Goal: Submit feedback/report problem

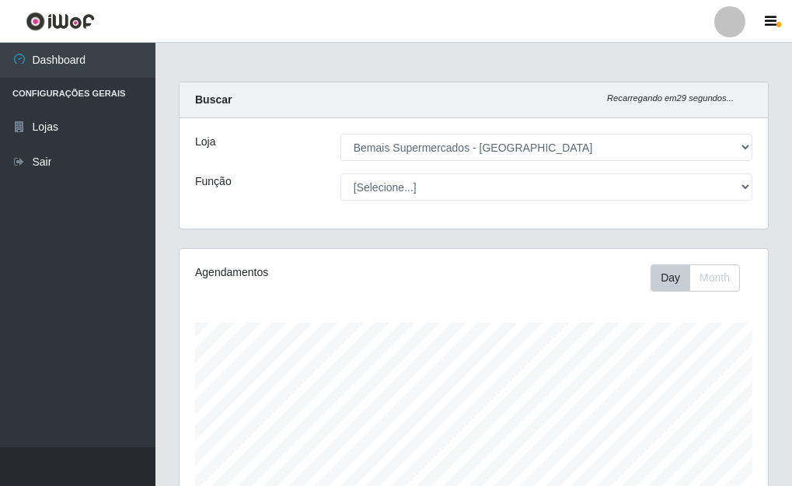
select select "249"
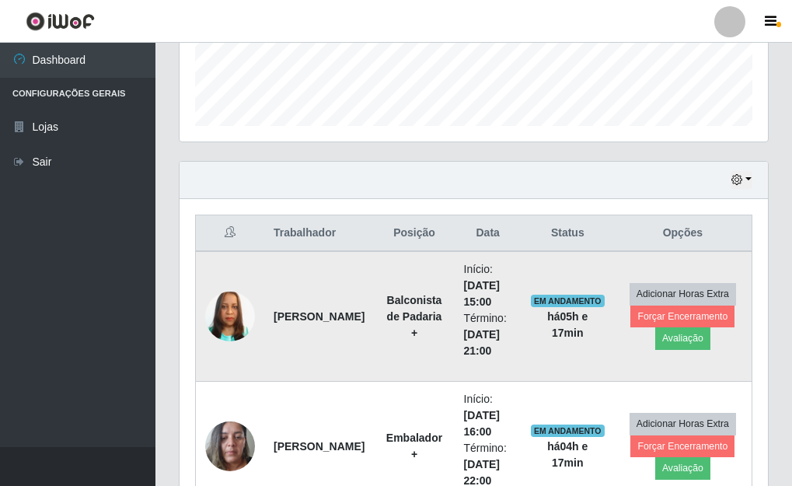
scroll to position [544, 0]
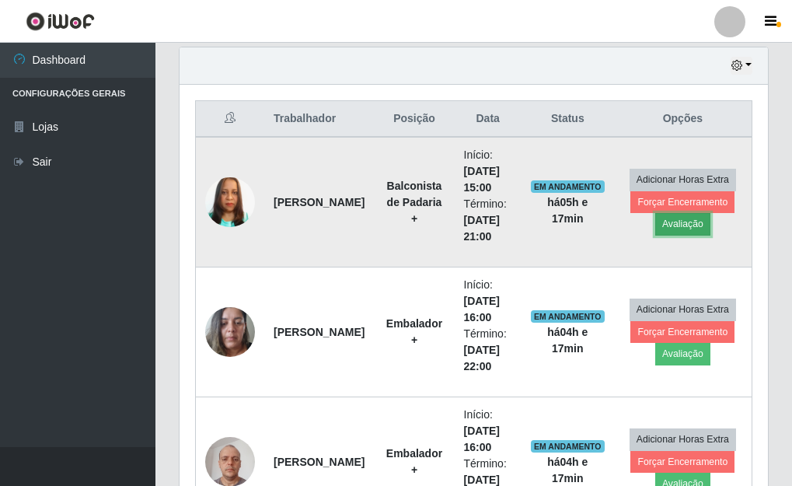
click at [685, 225] on button "Avaliação" at bounding box center [682, 224] width 55 height 22
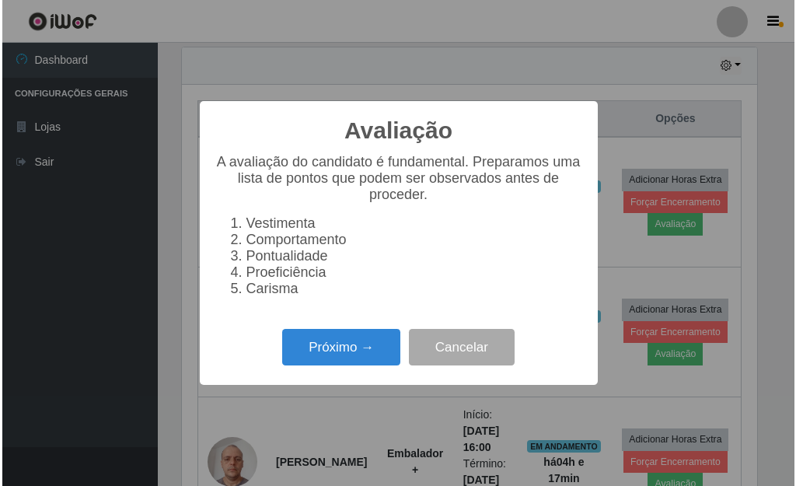
scroll to position [323, 579]
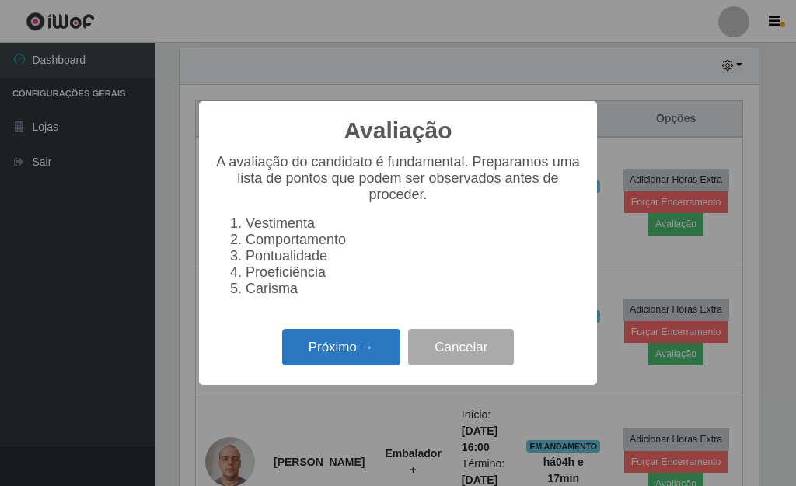
click at [336, 361] on button "Próximo →" at bounding box center [341, 347] width 118 height 37
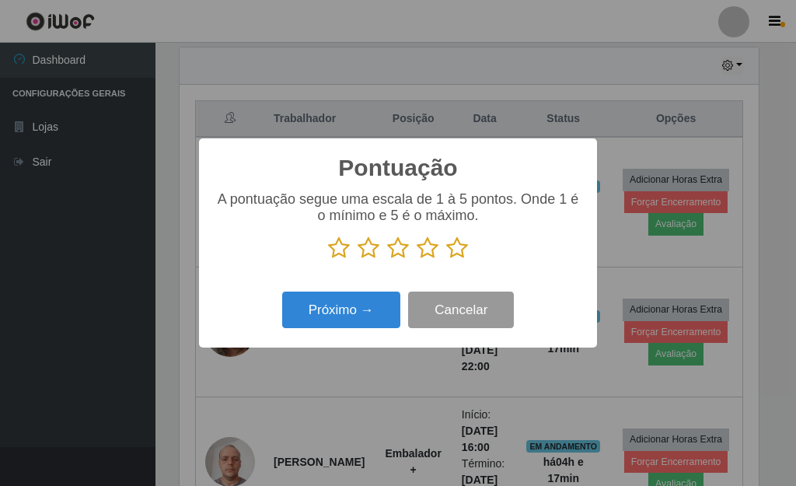
drag, startPoint x: 457, startPoint y: 253, endPoint x: 435, endPoint y: 303, distance: 54.3
click at [458, 253] on icon at bounding box center [457, 247] width 22 height 23
click at [446, 260] on input "radio" at bounding box center [446, 260] width 0 height 0
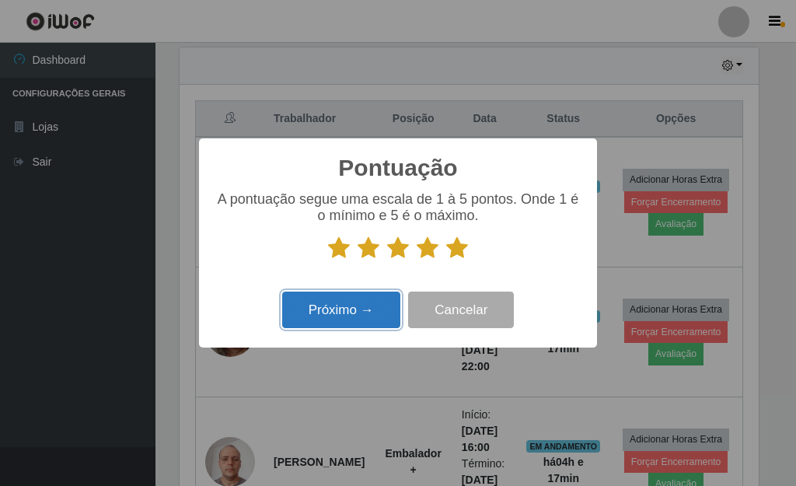
click at [357, 316] on button "Próximo →" at bounding box center [341, 309] width 118 height 37
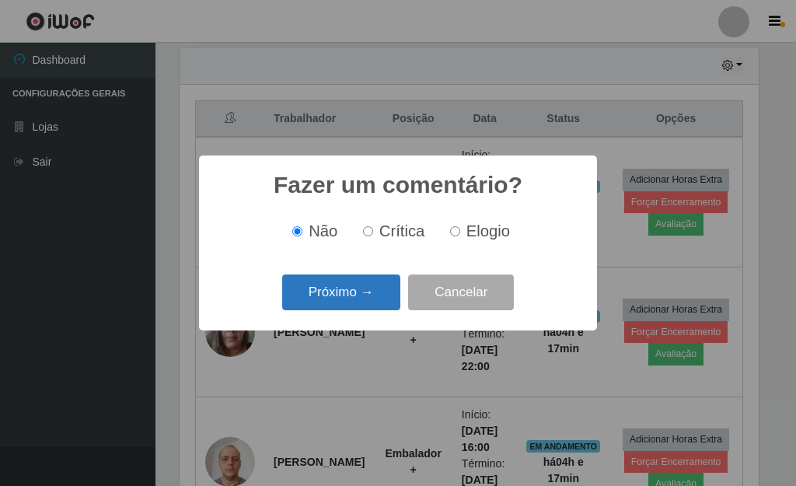
click at [347, 303] on button "Próximo →" at bounding box center [341, 292] width 118 height 37
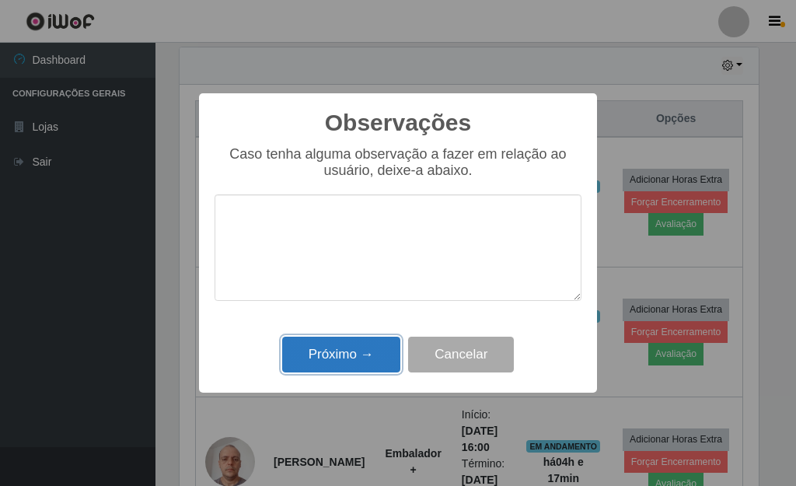
click at [368, 361] on button "Próximo →" at bounding box center [341, 354] width 118 height 37
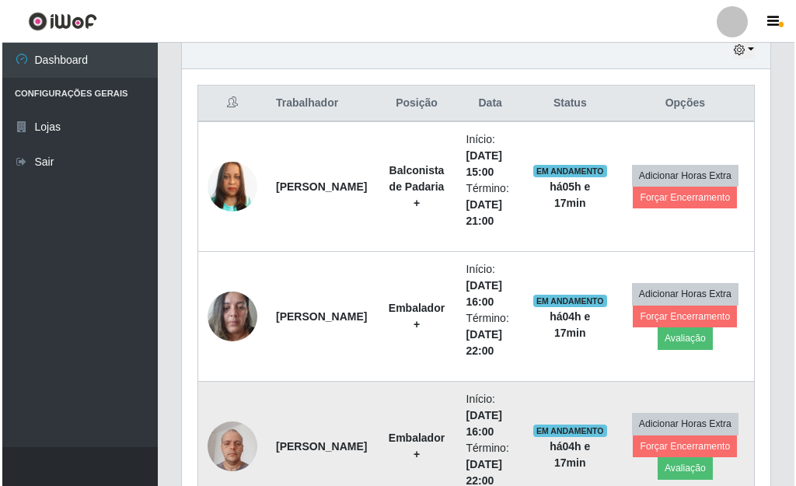
scroll to position [556, 0]
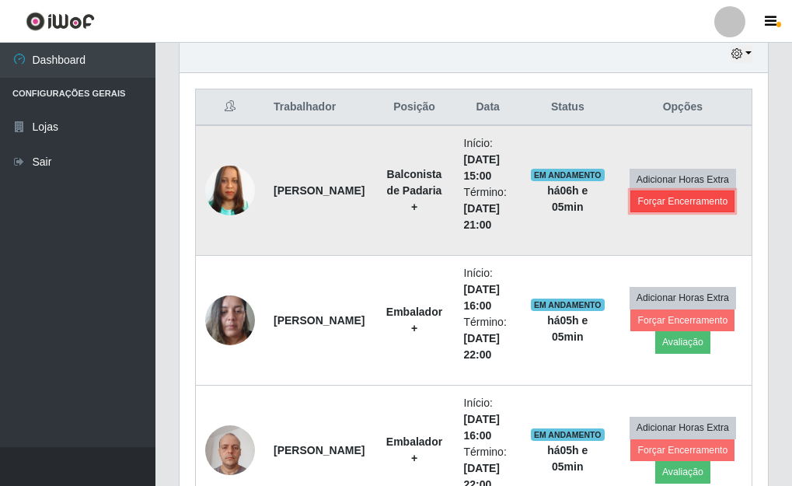
click at [680, 204] on button "Forçar Encerramento" at bounding box center [682, 201] width 104 height 22
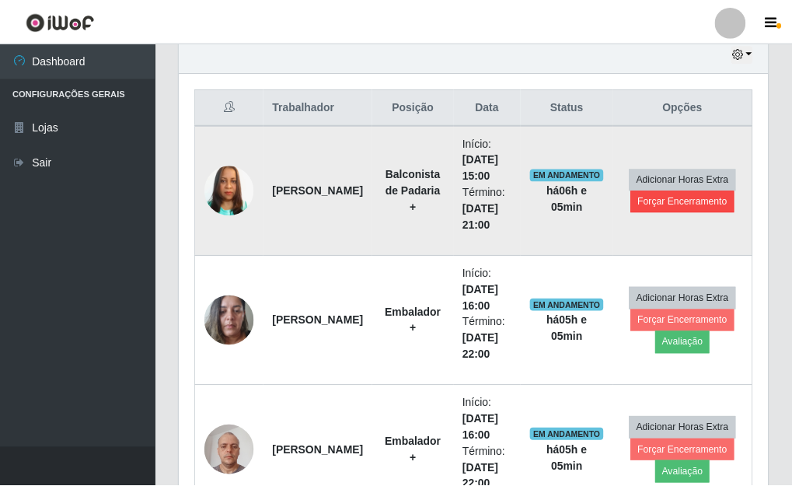
scroll to position [323, 579]
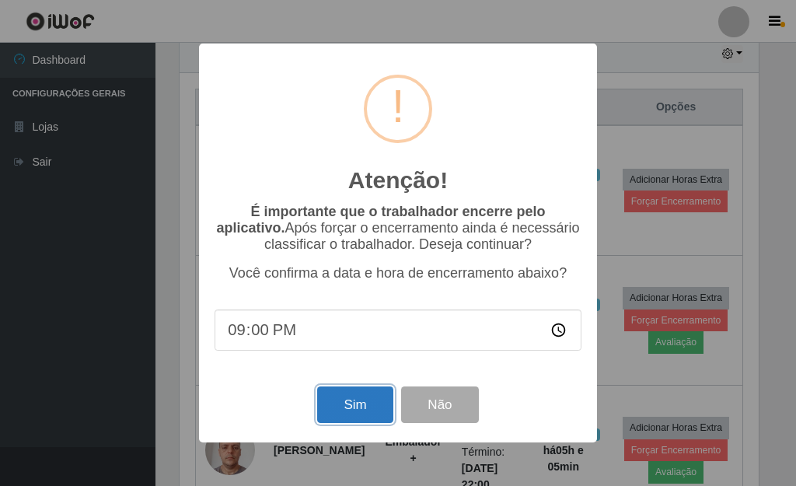
click at [350, 406] on button "Sim" at bounding box center [354, 404] width 75 height 37
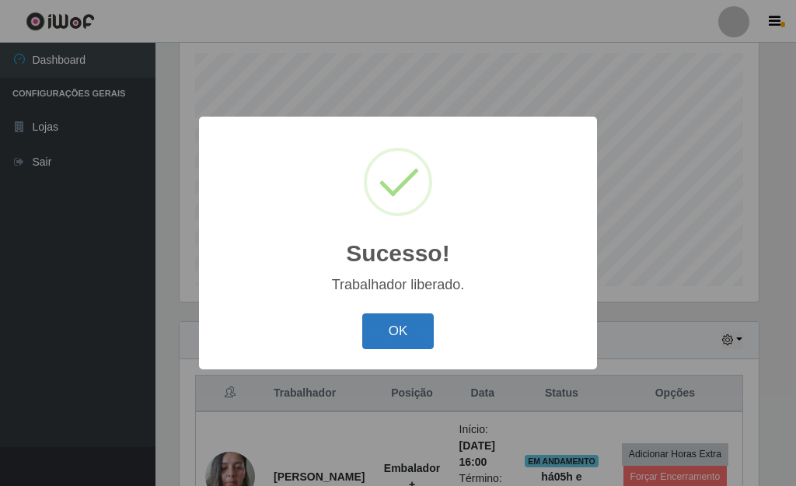
click at [422, 326] on button "OK" at bounding box center [398, 331] width 72 height 37
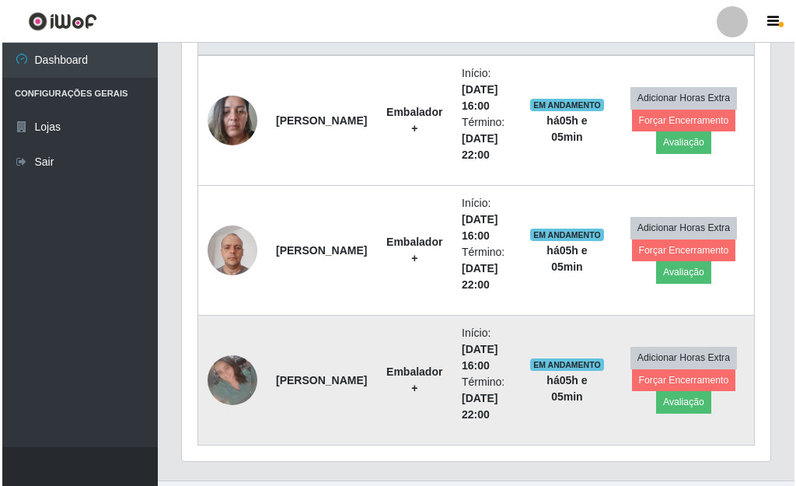
scroll to position [659, 0]
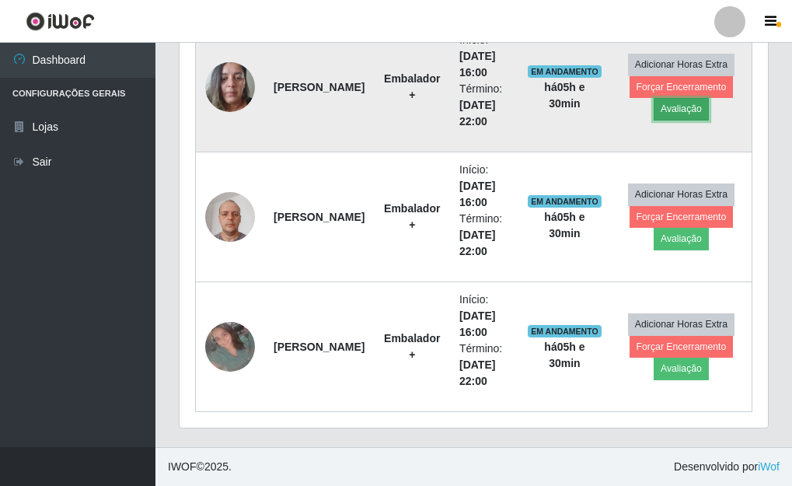
click at [675, 110] on button "Avaliação" at bounding box center [681, 109] width 55 height 22
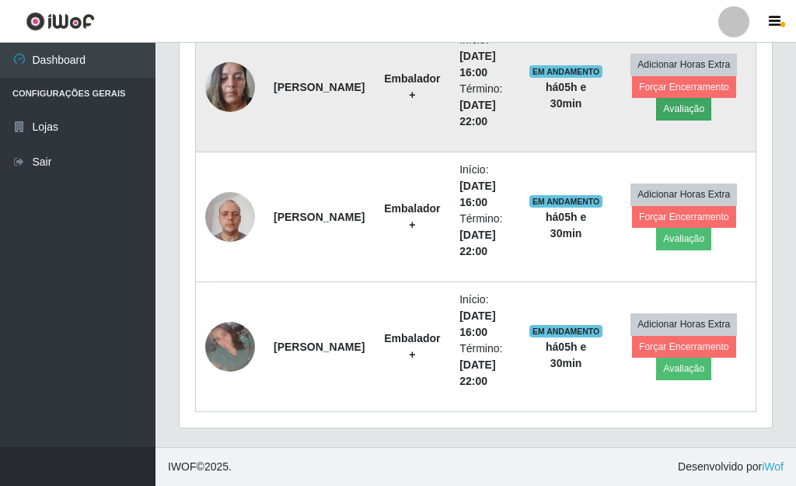
scroll to position [323, 579]
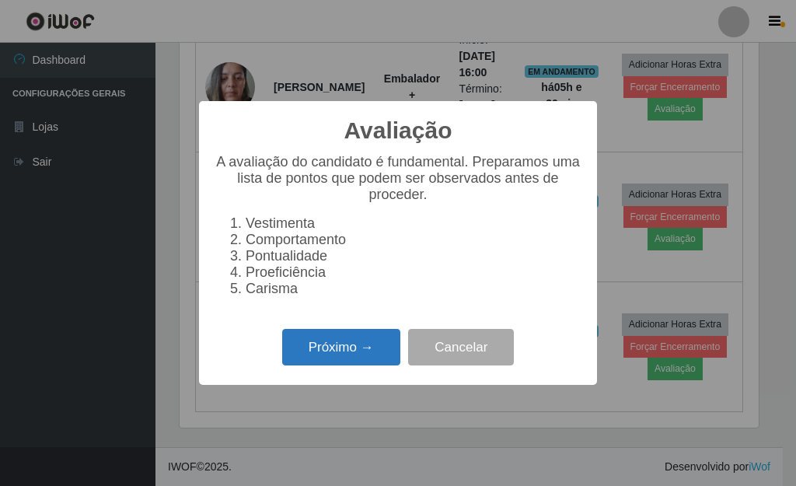
click at [370, 350] on button "Próximo →" at bounding box center [341, 347] width 118 height 37
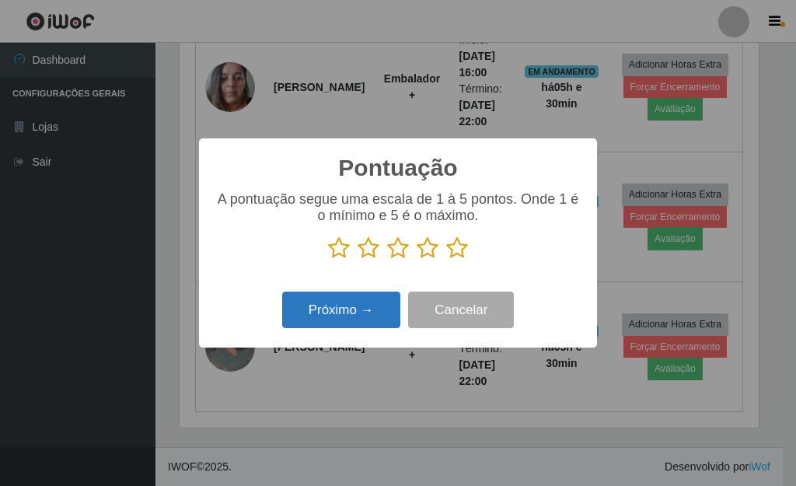
scroll to position [776801, 776545]
click at [424, 256] on icon at bounding box center [428, 247] width 22 height 23
click at [417, 260] on input "radio" at bounding box center [417, 260] width 0 height 0
click at [365, 305] on button "Próximo →" at bounding box center [341, 309] width 118 height 37
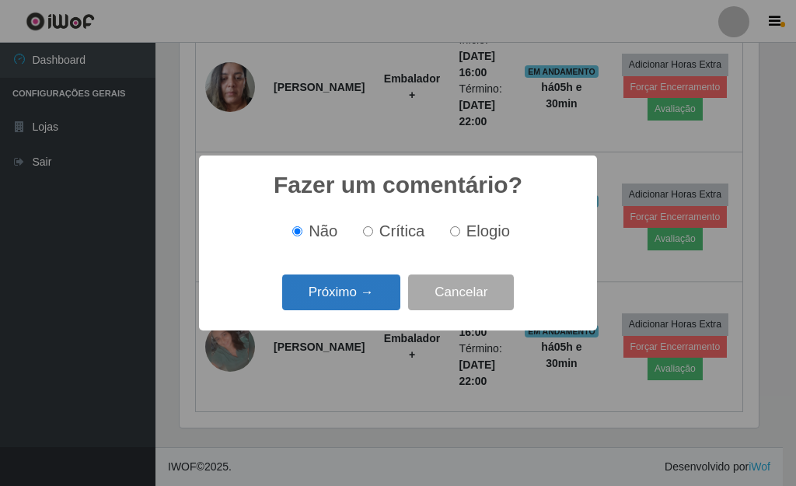
click at [356, 297] on button "Próximo →" at bounding box center [341, 292] width 118 height 37
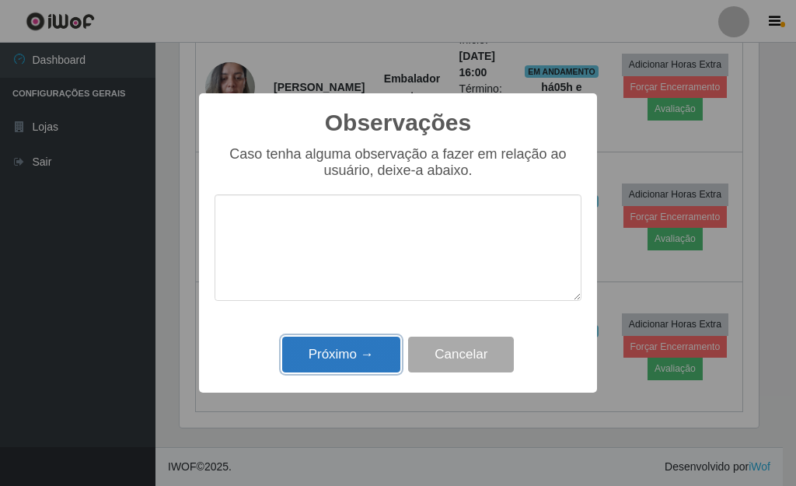
click at [347, 351] on button "Próximo →" at bounding box center [341, 354] width 118 height 37
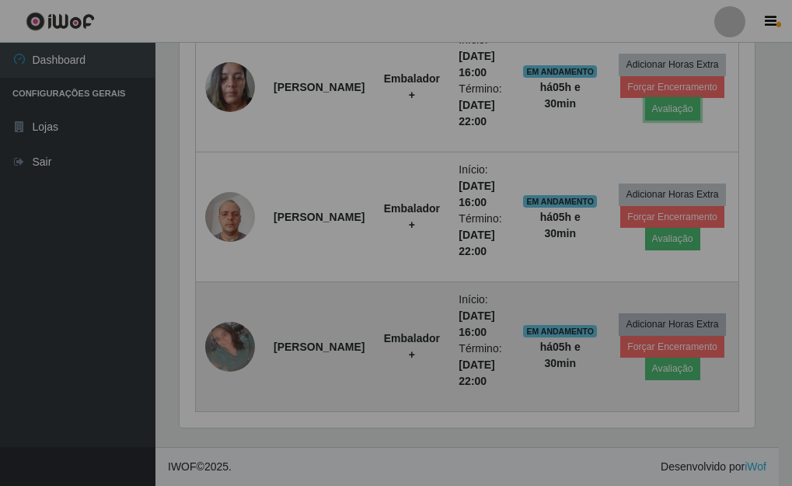
scroll to position [323, 588]
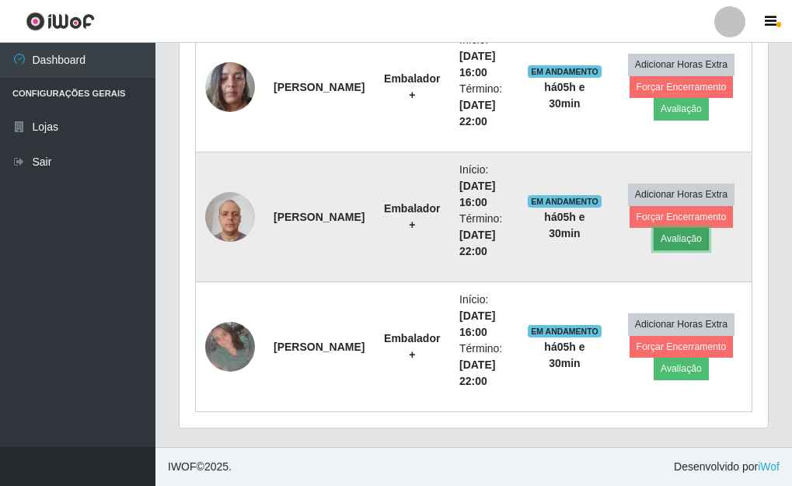
click at [671, 234] on button "Avaliação" at bounding box center [681, 239] width 55 height 22
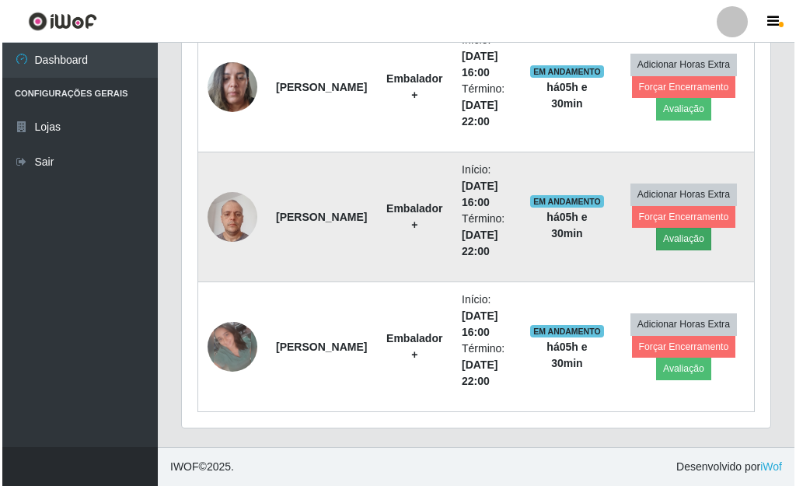
scroll to position [323, 579]
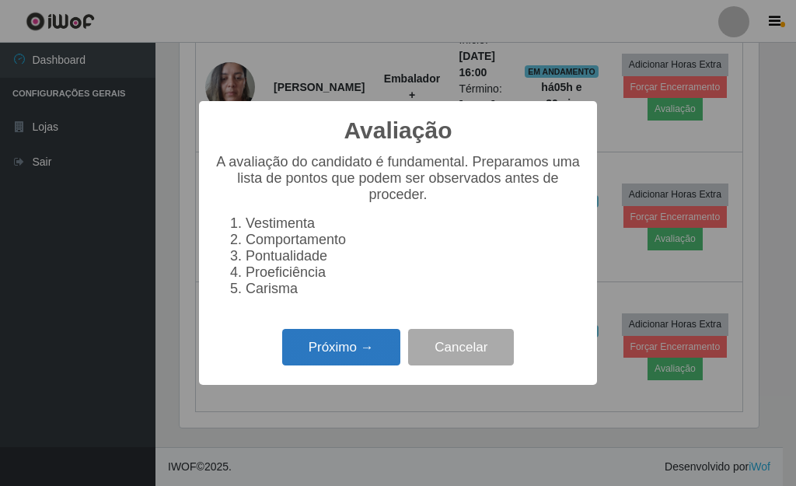
click at [381, 360] on button "Próximo →" at bounding box center [341, 347] width 118 height 37
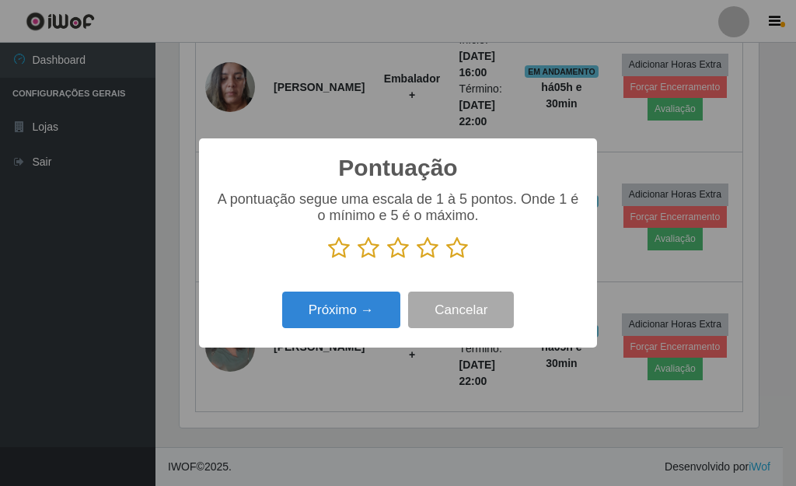
scroll to position [776801, 776545]
click at [464, 249] on icon at bounding box center [457, 247] width 22 height 23
click at [446, 260] on input "radio" at bounding box center [446, 260] width 0 height 0
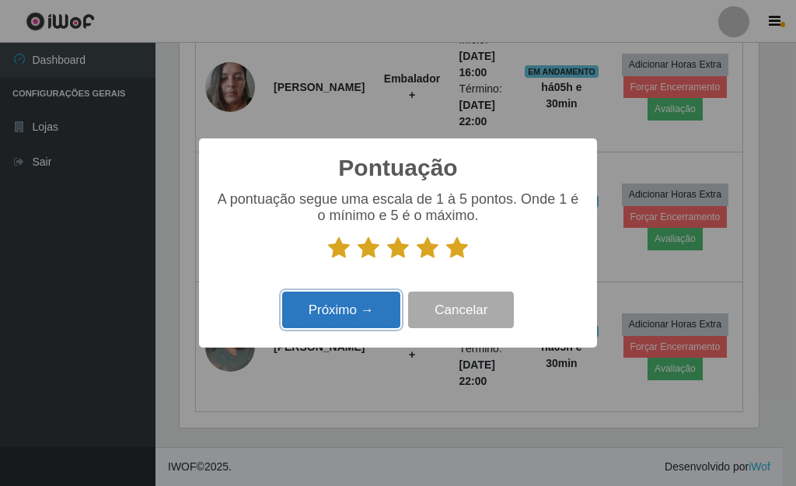
click at [380, 308] on button "Próximo →" at bounding box center [341, 309] width 118 height 37
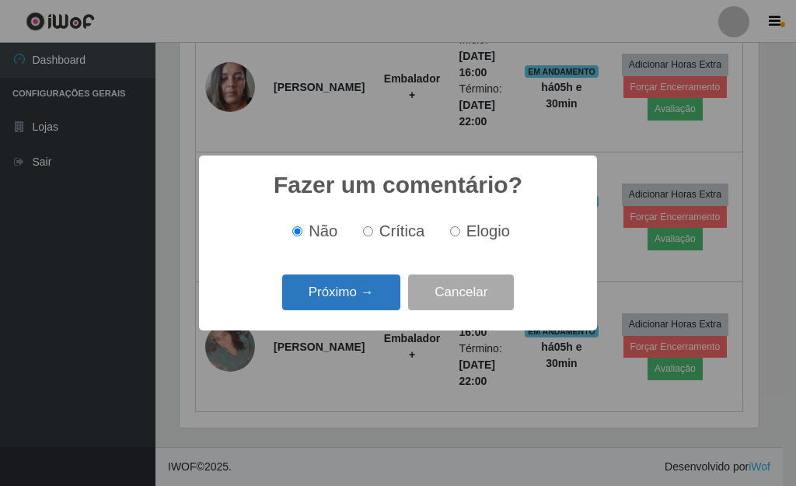
click at [364, 302] on button "Próximo →" at bounding box center [341, 292] width 118 height 37
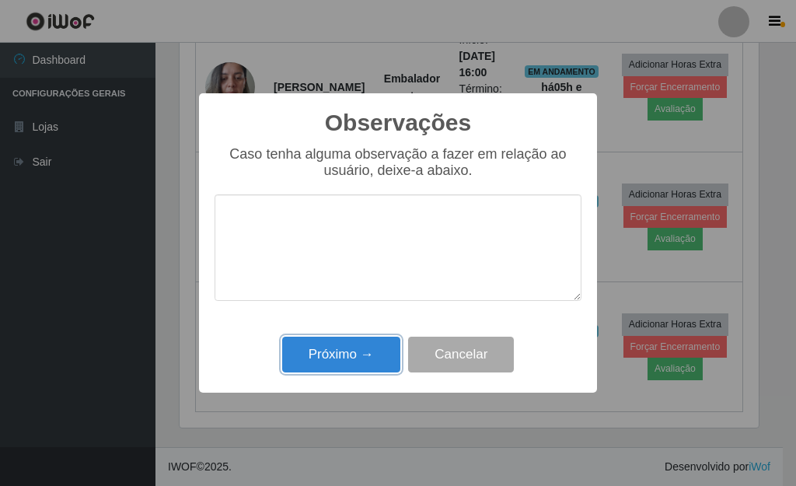
drag, startPoint x: 350, startPoint y: 366, endPoint x: 514, endPoint y: 451, distance: 185.3
click at [354, 366] on button "Próximo →" at bounding box center [341, 354] width 118 height 37
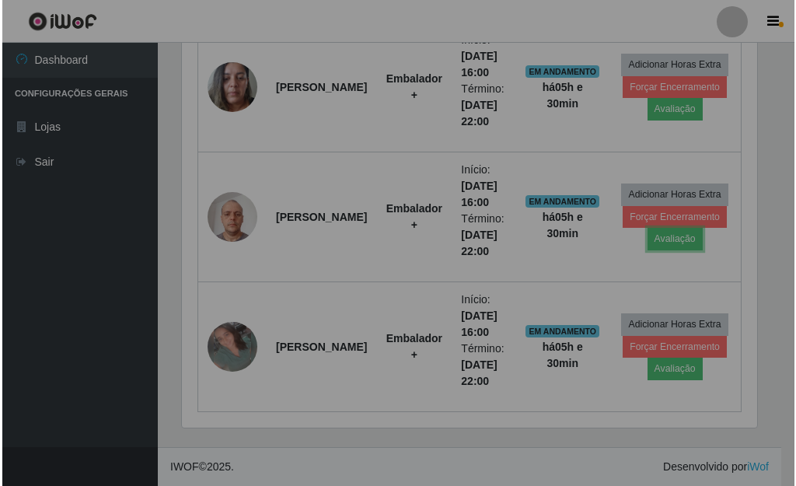
scroll to position [323, 588]
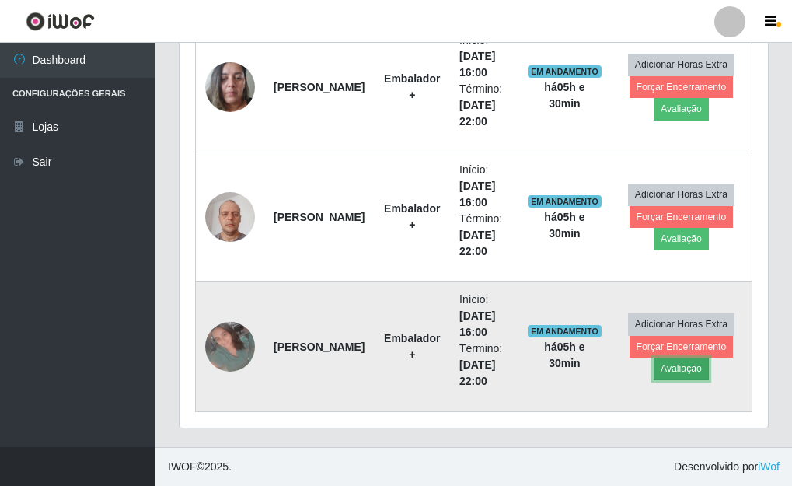
click at [685, 367] on button "Avaliação" at bounding box center [681, 368] width 55 height 22
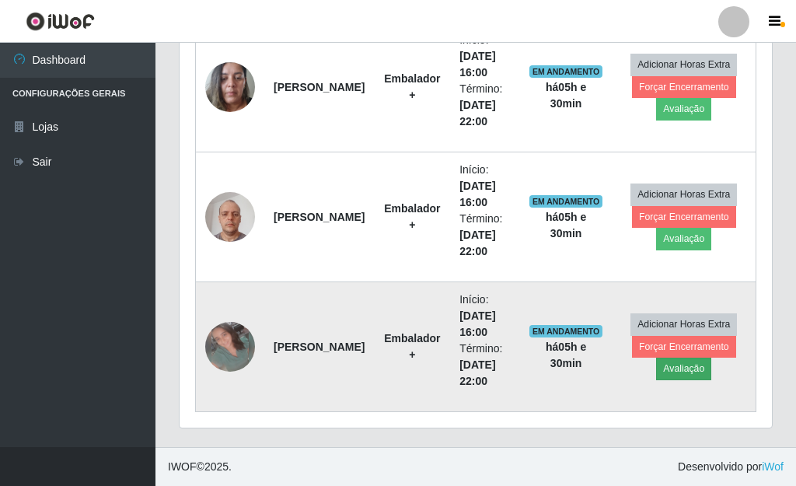
scroll to position [323, 579]
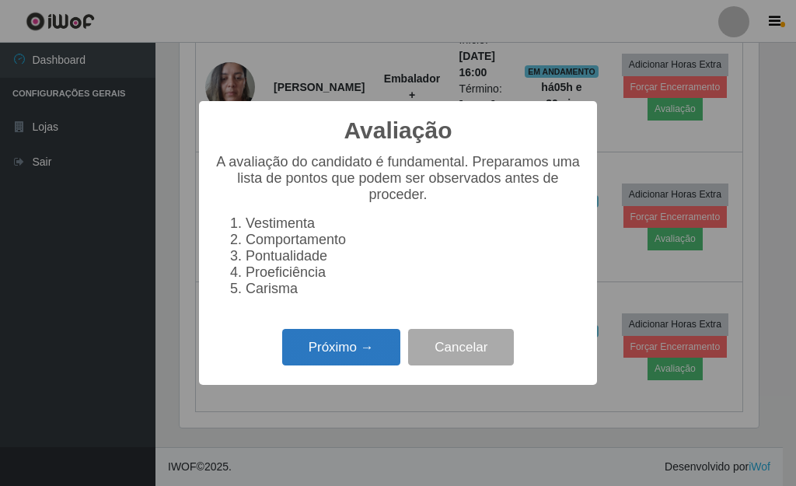
click at [372, 354] on button "Próximo →" at bounding box center [341, 347] width 118 height 37
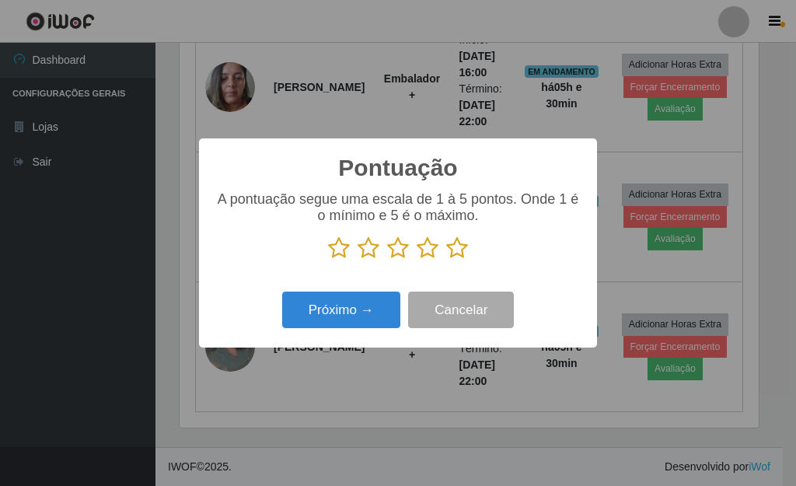
click at [458, 250] on icon at bounding box center [457, 247] width 22 height 23
click at [446, 260] on input "radio" at bounding box center [446, 260] width 0 height 0
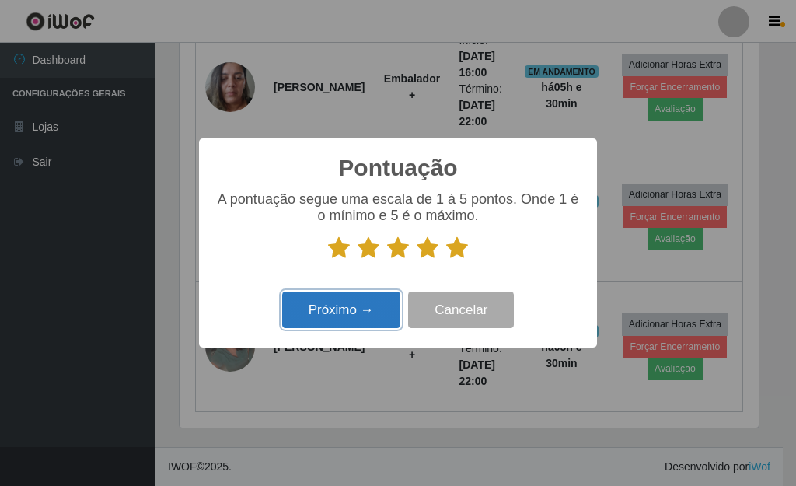
click at [348, 317] on button "Próximo →" at bounding box center [341, 309] width 118 height 37
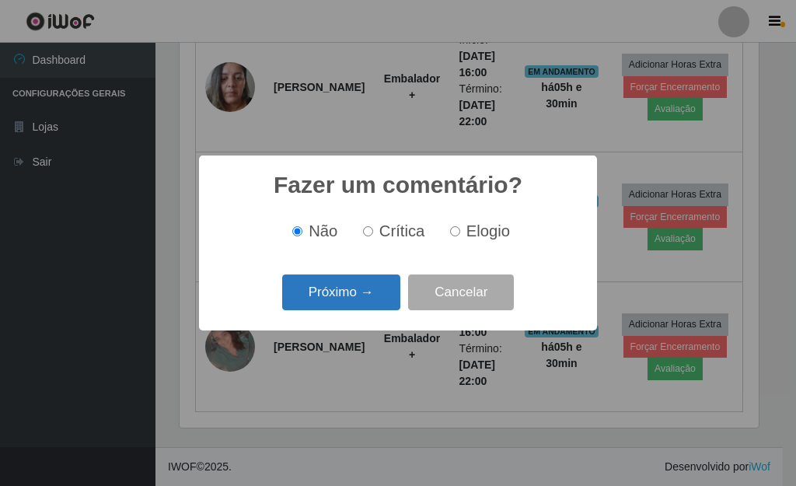
click at [361, 308] on button "Próximo →" at bounding box center [341, 292] width 118 height 37
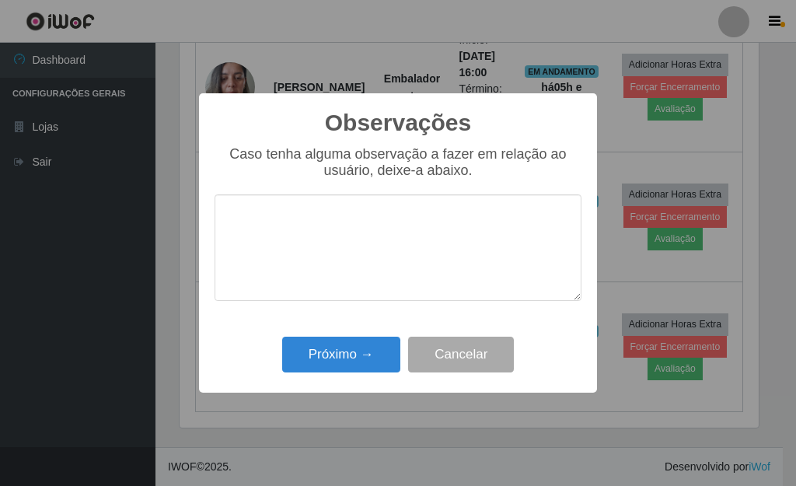
click at [357, 331] on div "Observações × Caso tenha alguma observação a fazer em relação ao usuário, deixe…" at bounding box center [398, 242] width 398 height 299
click at [360, 341] on button "Próximo →" at bounding box center [341, 354] width 118 height 37
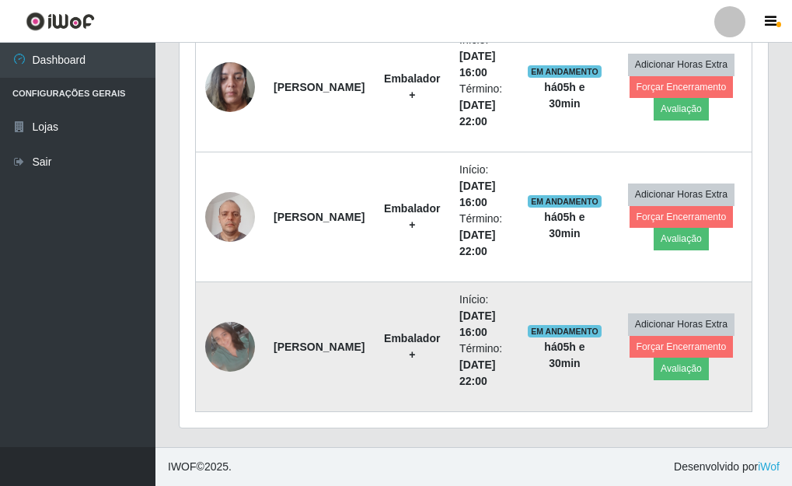
scroll to position [323, 588]
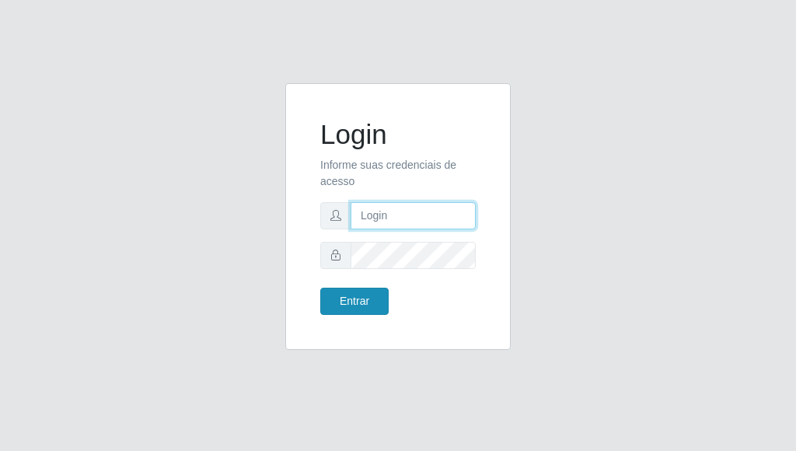
type input "[PERSON_NAME]"
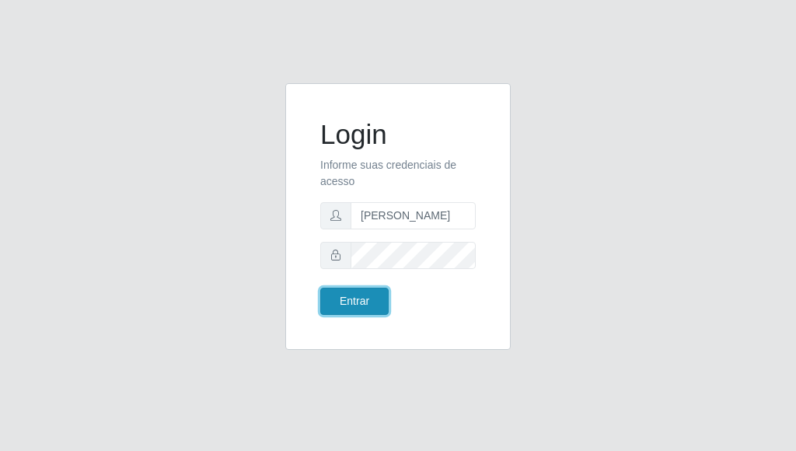
click at [368, 309] on button "Entrar" at bounding box center [354, 301] width 68 height 27
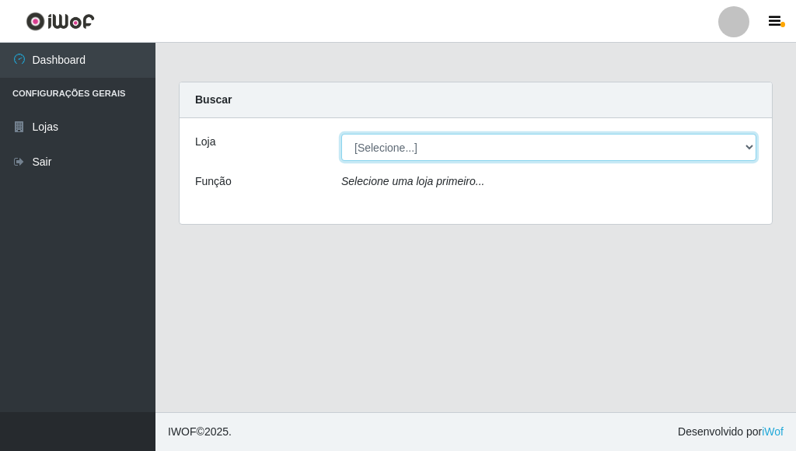
drag, startPoint x: 741, startPoint y: 146, endPoint x: 706, endPoint y: 148, distance: 35.0
click at [741, 146] on select "[Selecione...] Bemais Supermercados - [GEOGRAPHIC_DATA]" at bounding box center [548, 147] width 415 height 27
select select "249"
click at [341, 134] on select "[Selecione...] Bemais Supermercados - Três Ruas" at bounding box center [548, 147] width 415 height 27
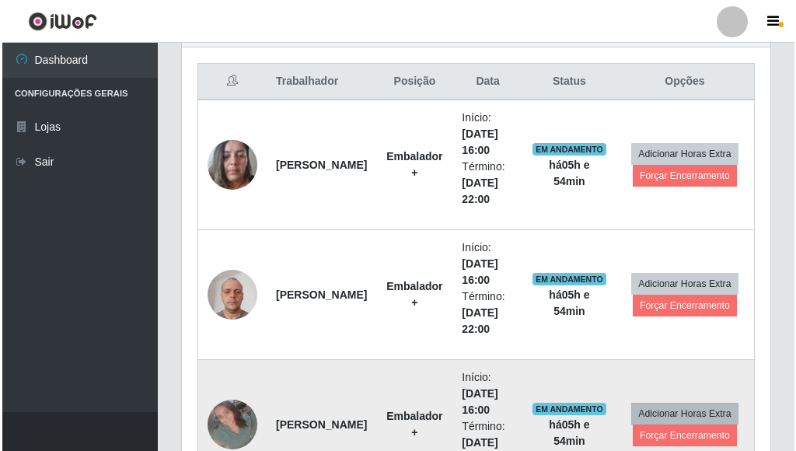
scroll to position [622, 0]
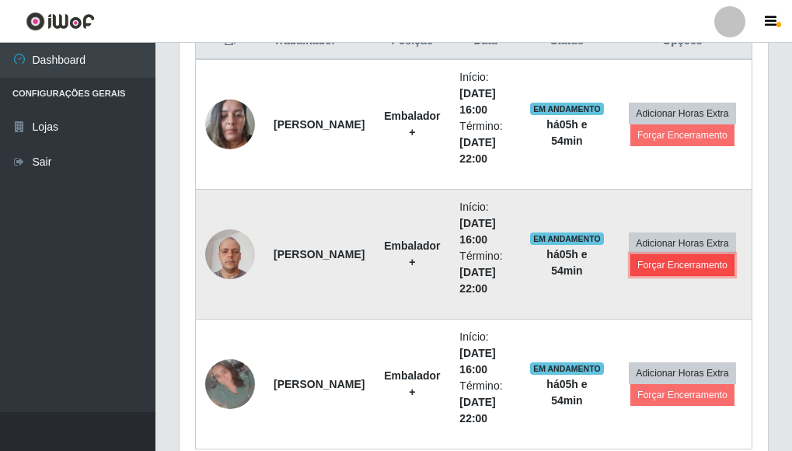
click at [683, 264] on button "Forçar Encerramento" at bounding box center [682, 265] width 104 height 22
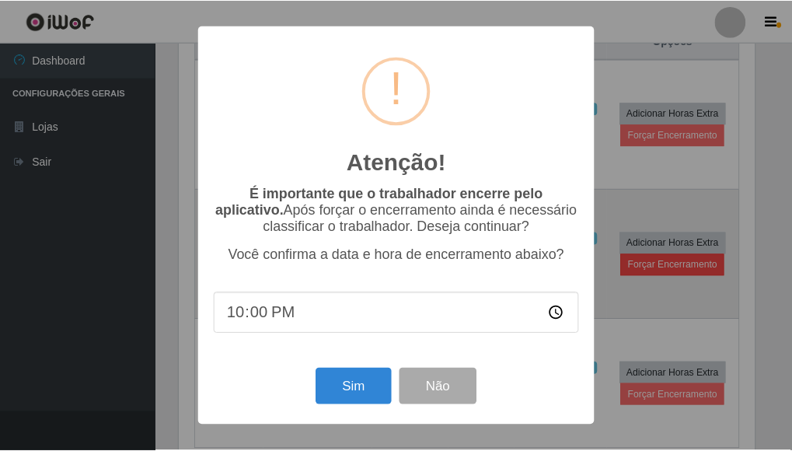
scroll to position [323, 579]
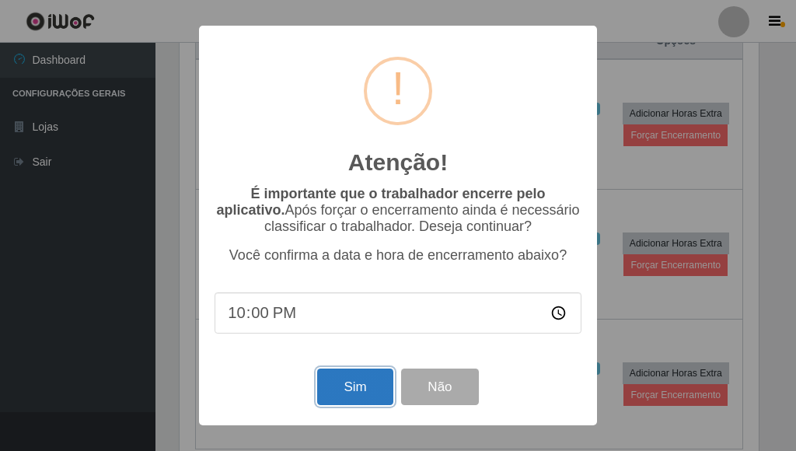
drag, startPoint x: 350, startPoint y: 393, endPoint x: 315, endPoint y: 388, distance: 36.2
click at [347, 393] on button "Sim" at bounding box center [354, 386] width 75 height 37
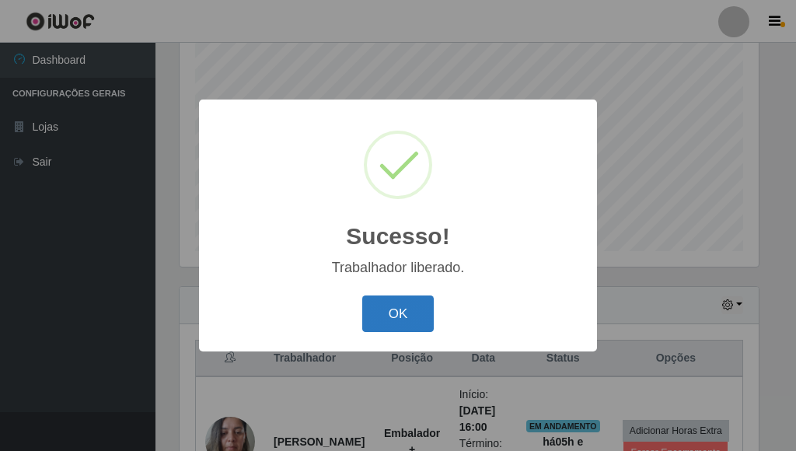
click at [409, 316] on button "OK" at bounding box center [398, 313] width 72 height 37
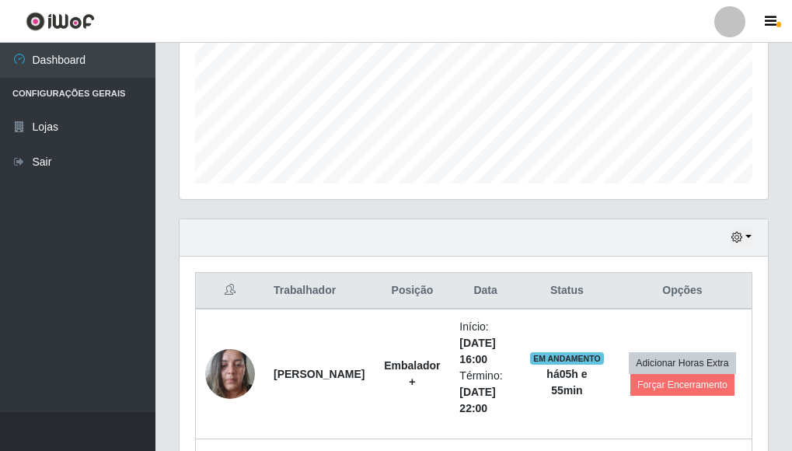
scroll to position [538, 0]
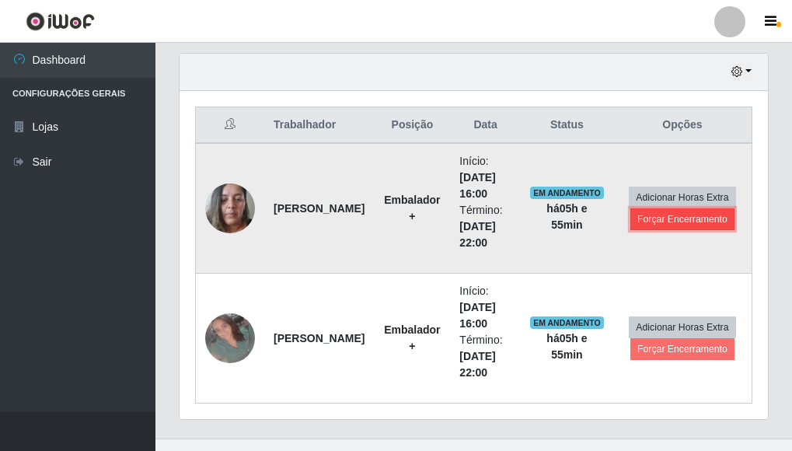
click at [696, 220] on button "Forçar Encerramento" at bounding box center [682, 219] width 104 height 22
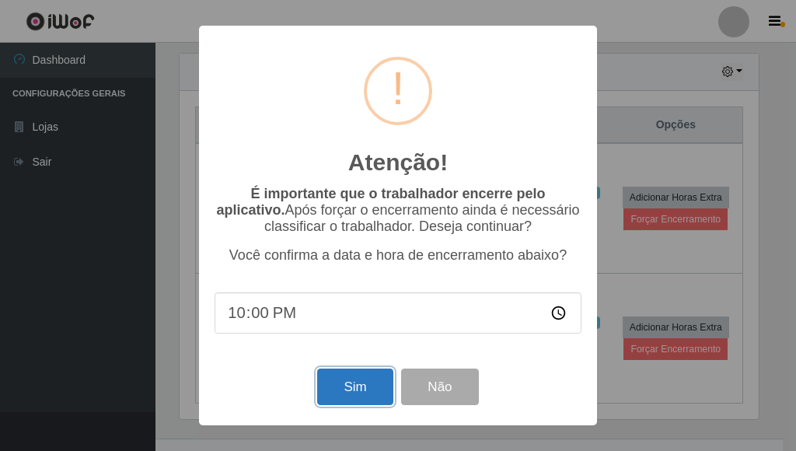
click at [354, 392] on button "Sim" at bounding box center [354, 386] width 75 height 37
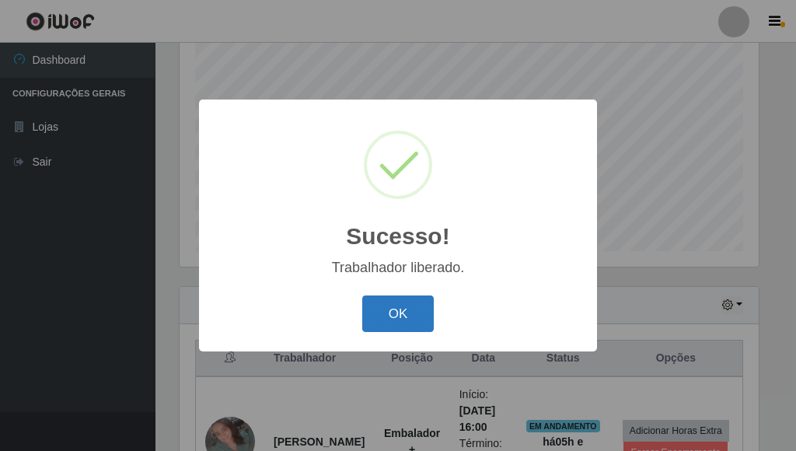
click at [393, 307] on button "OK" at bounding box center [398, 313] width 72 height 37
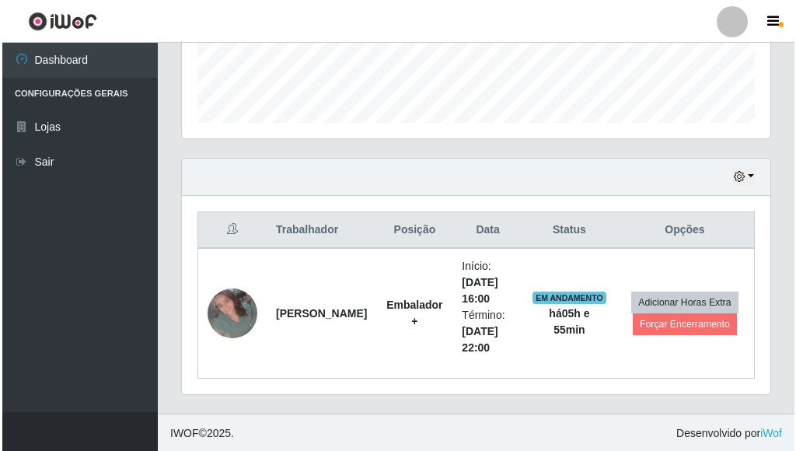
scroll to position [434, 0]
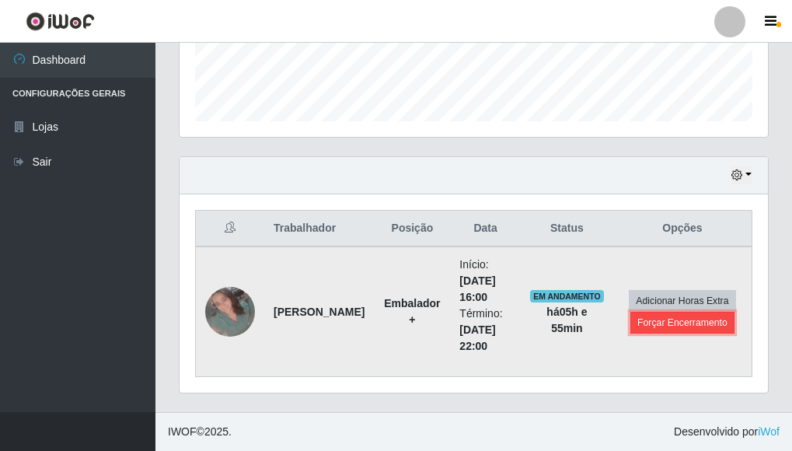
click at [696, 322] on button "Forçar Encerramento" at bounding box center [682, 323] width 104 height 22
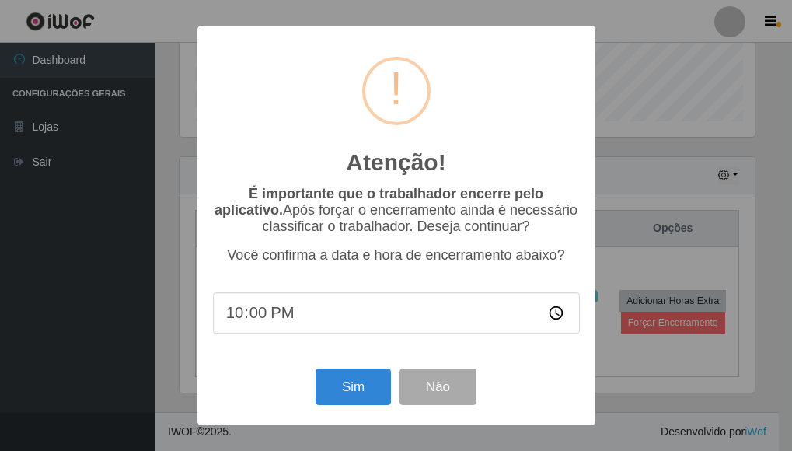
scroll to position [323, 579]
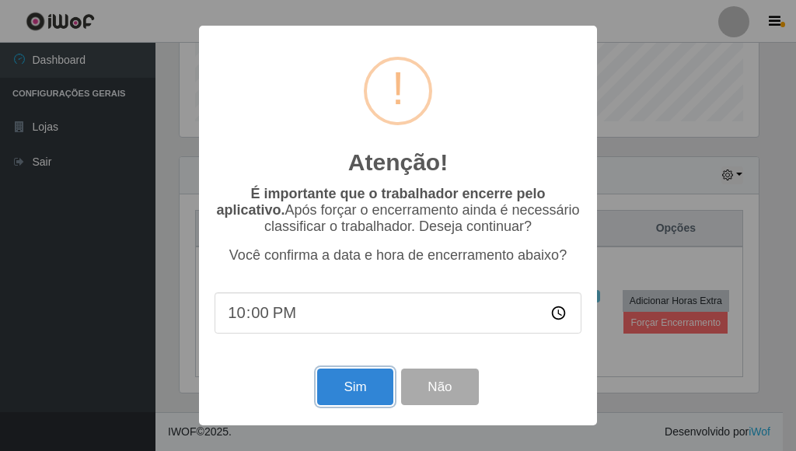
click at [360, 382] on button "Sim" at bounding box center [354, 386] width 75 height 37
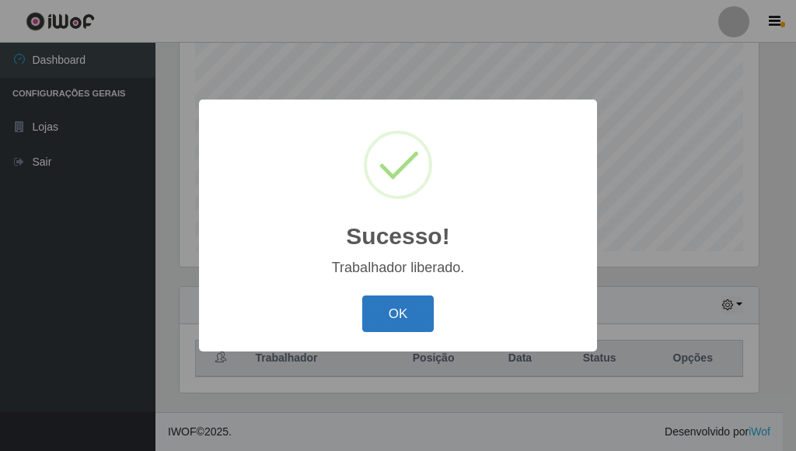
click at [380, 316] on button "OK" at bounding box center [398, 313] width 72 height 37
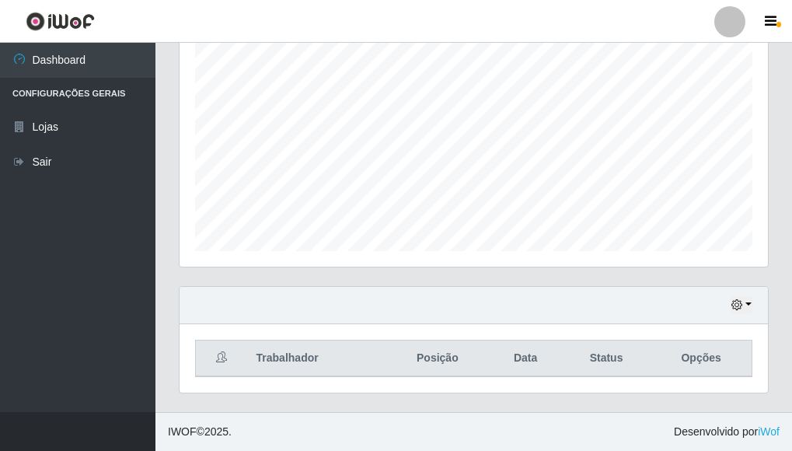
scroll to position [0, 0]
